Goal: Information Seeking & Learning: Check status

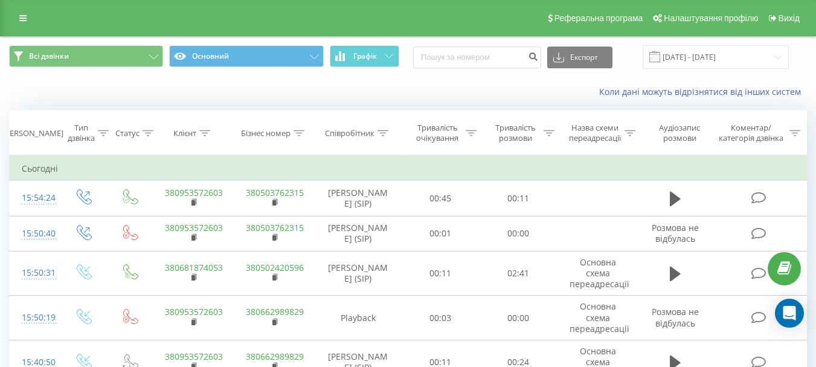
click at [18, 13] on link at bounding box center [23, 18] width 22 height 17
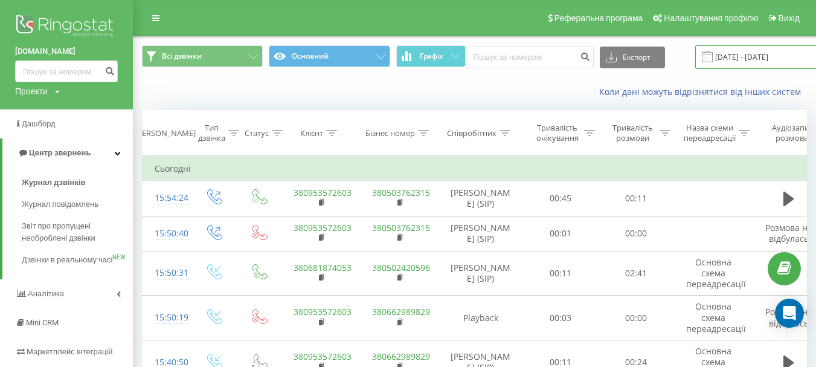
click at [739, 59] on input "[DATE] - [DATE]" at bounding box center [768, 57] width 146 height 24
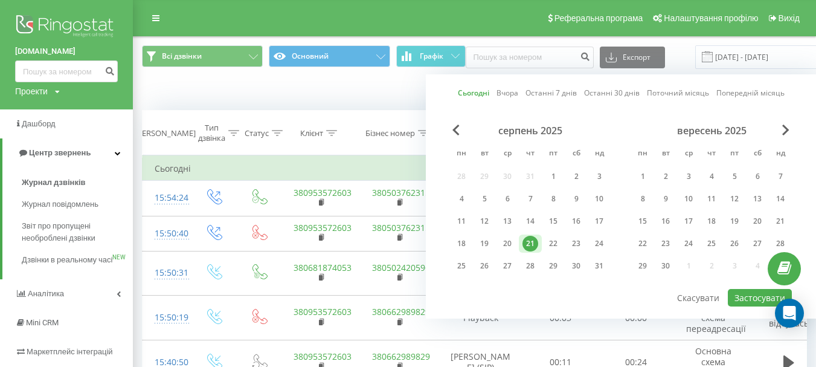
click at [243, 88] on div "Коли дані можуть відрізнятися вiд інших систем" at bounding box center [474, 91] width 682 height 29
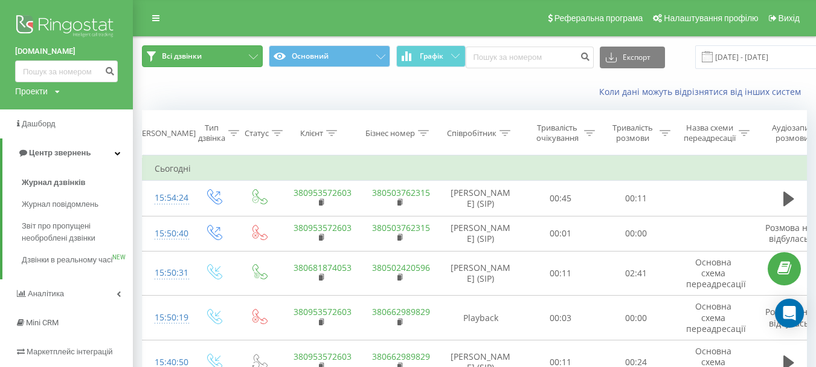
click at [214, 54] on button "Всі дзвінки" at bounding box center [202, 56] width 121 height 22
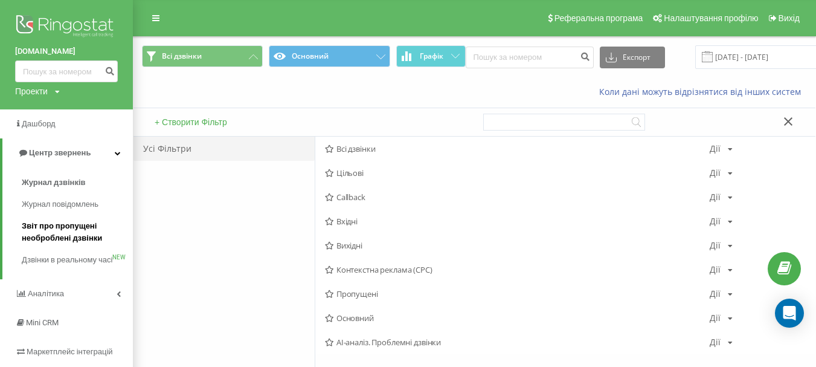
click at [63, 228] on span "Звіт про пропущені необроблені дзвінки" at bounding box center [74, 232] width 105 height 24
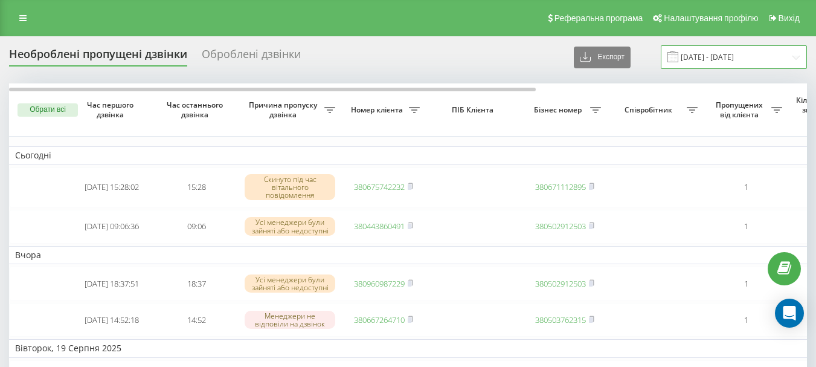
click at [722, 50] on input "21.07.2025 - 21.08.2025" at bounding box center [734, 57] width 146 height 24
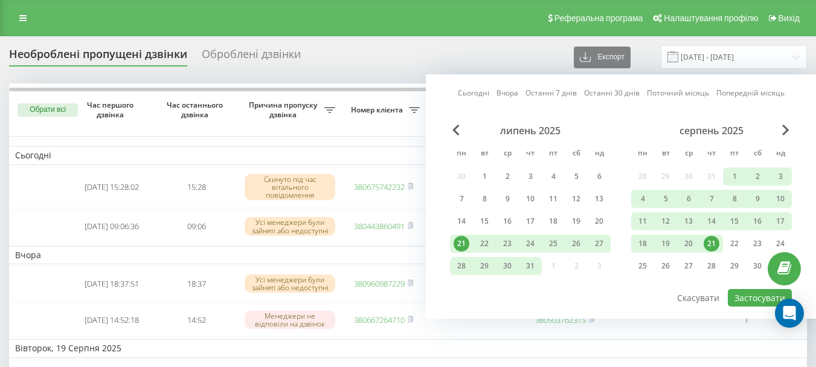
click at [471, 91] on link "Сьогодні" at bounding box center [473, 92] width 31 height 11
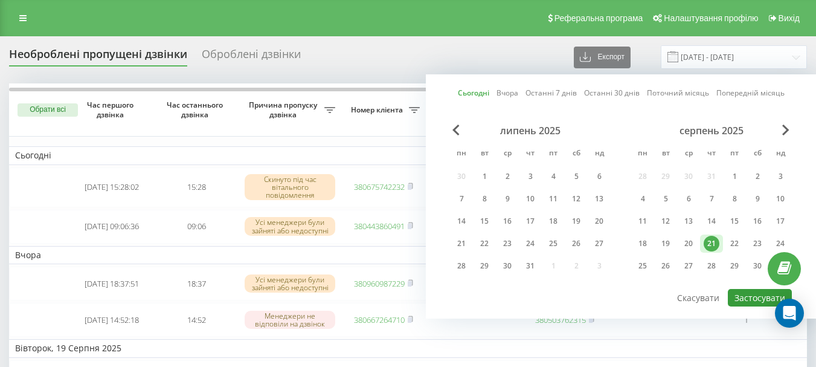
click at [745, 298] on button "Застосувати" at bounding box center [760, 298] width 64 height 18
type input "[DATE] - [DATE]"
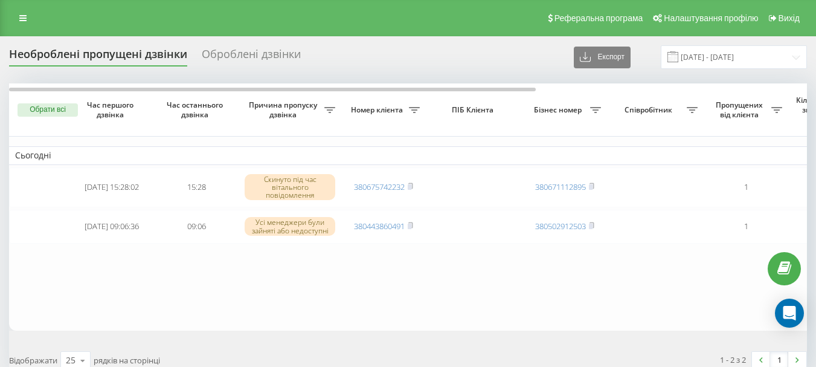
click at [392, 278] on table "Сьогодні 2025-08-21 15:28:02 15:28 Скинуто під час вітального повідомлення 3806…" at bounding box center [613, 206] width 1208 height 246
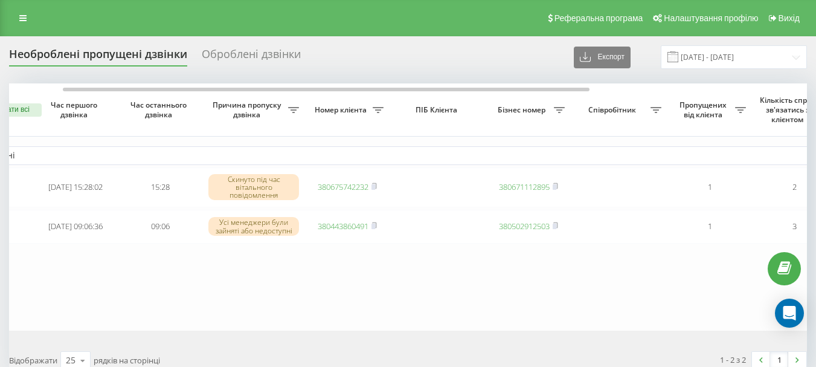
scroll to position [0, 54]
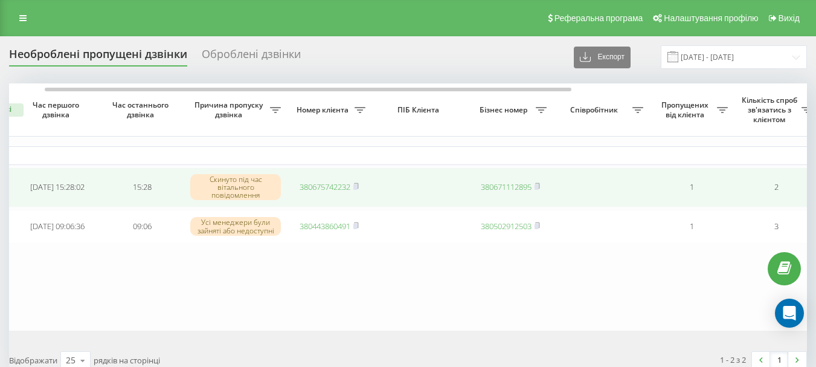
click at [322, 185] on link "380675742232" at bounding box center [325, 186] width 51 height 11
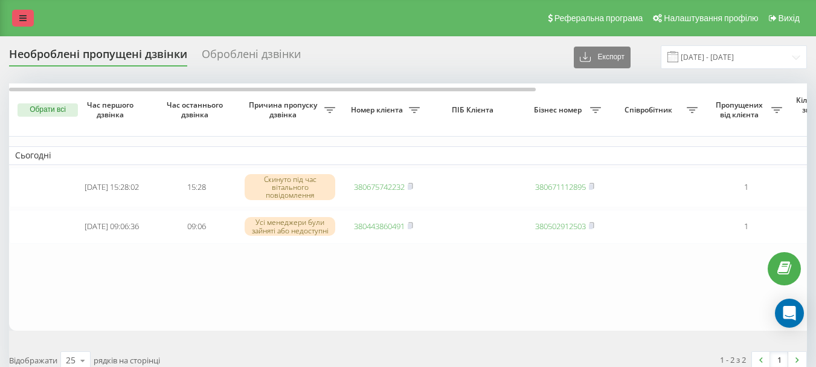
click at [27, 18] on link at bounding box center [23, 18] width 22 height 17
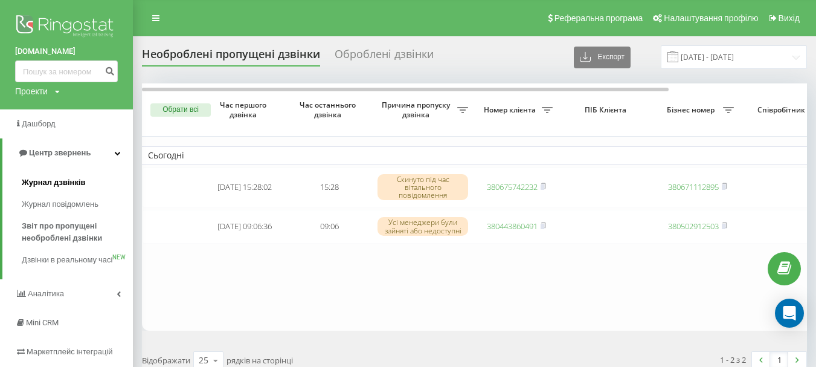
click at [46, 180] on span "Журнал дзвінків" at bounding box center [54, 182] width 64 height 12
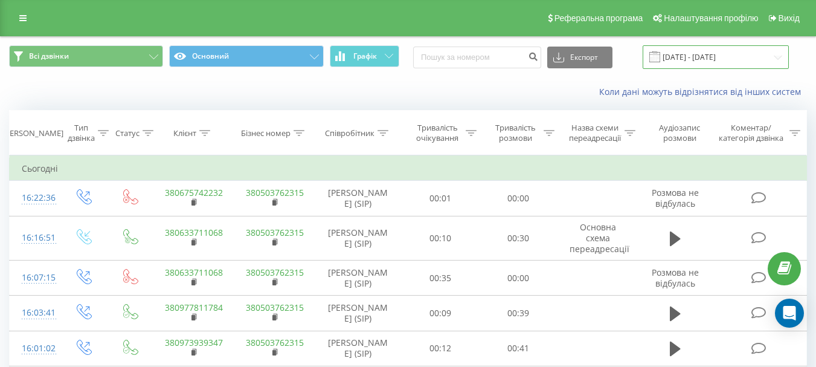
click at [713, 57] on input "21.07.2025 - 21.08.2025" at bounding box center [716, 57] width 146 height 24
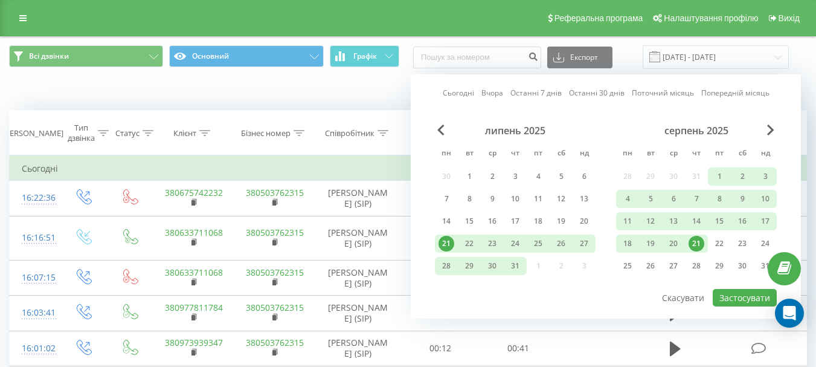
click at [447, 93] on link "Сьогодні" at bounding box center [458, 92] width 31 height 11
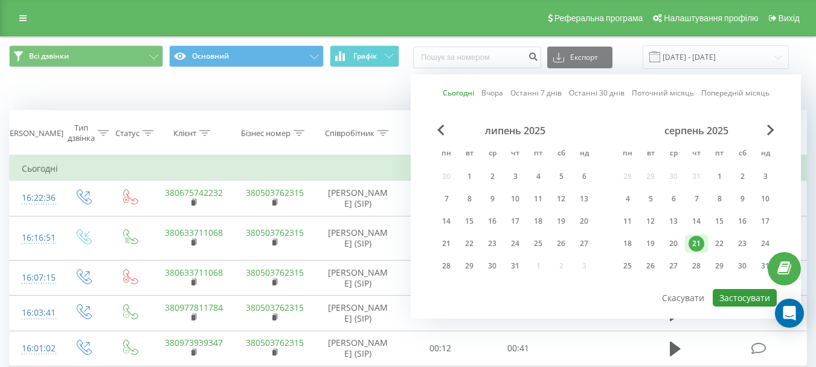
drag, startPoint x: 739, startPoint y: 301, endPoint x: 687, endPoint y: 292, distance: 53.2
click at [739, 300] on button "Застосувати" at bounding box center [745, 298] width 64 height 18
type input "[DATE] - [DATE]"
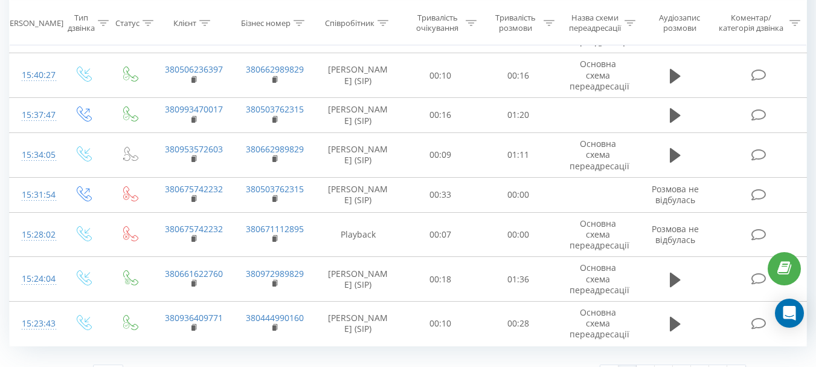
scroll to position [850, 0]
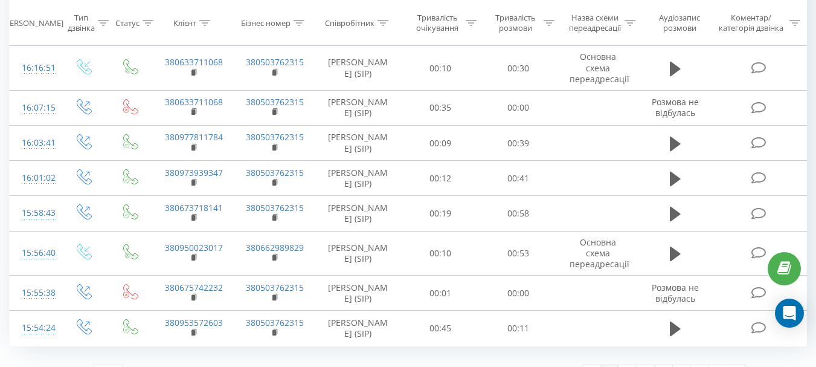
scroll to position [775, 0]
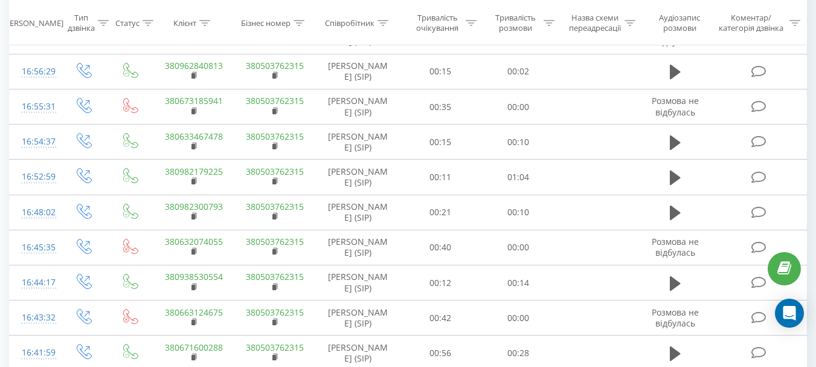
scroll to position [766, 0]
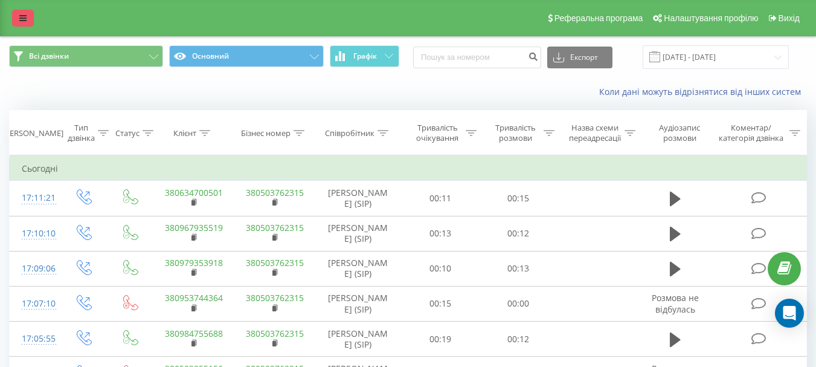
click at [20, 20] on icon at bounding box center [22, 18] width 7 height 8
